Goal: Task Accomplishment & Management: Complete application form

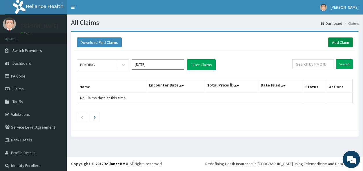
click at [328, 42] on link "Add Claim" at bounding box center [340, 42] width 25 height 10
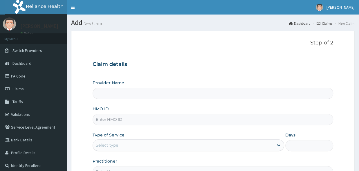
type input "[GEOGRAPHIC_DATA]"
click at [41, 72] on link "PA Code" at bounding box center [33, 76] width 67 height 13
type input "Jericho hospital Ogun"
click at [180, 116] on input "HMO ID" at bounding box center [213, 119] width 241 height 11
type input "NBL/10592/A"
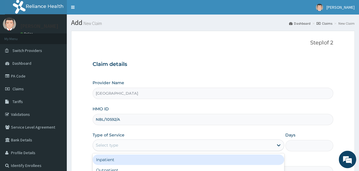
click at [205, 147] on div "Select type" at bounding box center [183, 144] width 180 height 9
click at [203, 162] on div "Inpatient" at bounding box center [188, 159] width 191 height 10
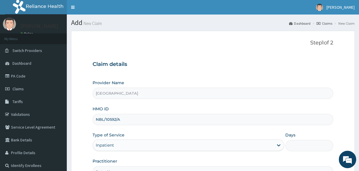
click at [305, 148] on input "Days" at bounding box center [309, 145] width 48 height 11
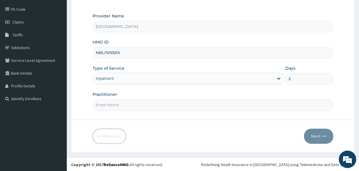
scroll to position [67, 0]
type input "2"
click at [171, 106] on input "Practitioner" at bounding box center [213, 104] width 241 height 11
type input "DR BOYE"
click at [320, 135] on button "Next" at bounding box center [318, 135] width 29 height 15
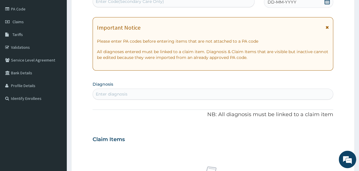
click at [200, 2] on div "R EL Toggle navigation Abebayo Boye Abebayo Boye - jerichohospital2@gmail.com M…" at bounding box center [179, 141] width 359 height 417
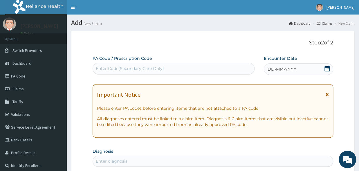
paste input "PA/51A4EF"
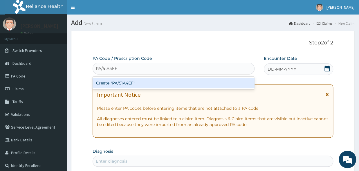
type input "PA/51A4EF"
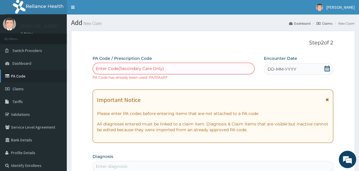
click at [19, 72] on link "PA Code" at bounding box center [33, 76] width 67 height 13
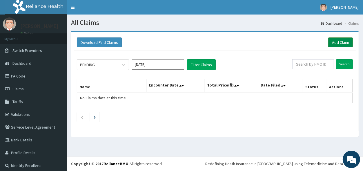
click at [339, 45] on link "Add Claim" at bounding box center [340, 42] width 25 height 10
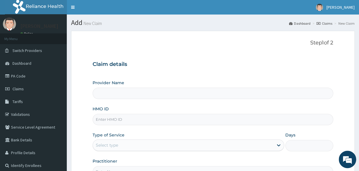
click at [190, 116] on input "HMO ID" at bounding box center [213, 119] width 241 height 11
type input "[GEOGRAPHIC_DATA]"
type input "NBL/10592/A"
click at [253, 142] on div "Select type" at bounding box center [183, 144] width 180 height 9
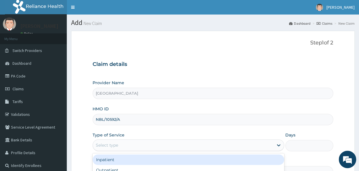
click at [244, 158] on div "Inpatient" at bounding box center [188, 159] width 191 height 10
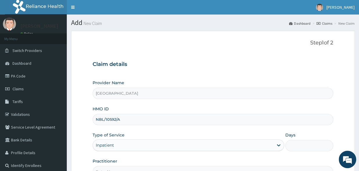
click at [302, 142] on input "Days" at bounding box center [309, 145] width 48 height 11
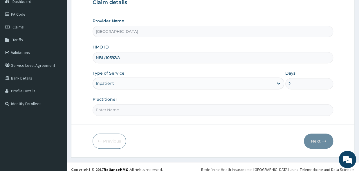
scroll to position [67, 0]
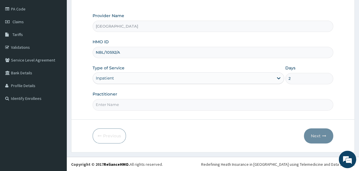
type input "2"
click at [188, 106] on input "Practitioner" at bounding box center [213, 104] width 241 height 11
type input "DR. BOYE"
click at [312, 134] on button "Next" at bounding box center [318, 135] width 29 height 15
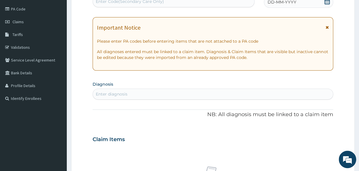
click at [187, 2] on div "R EL Toggle navigation Abebayo Boye Abebayo Boye - jerichohospital2@gmail.com M…" at bounding box center [179, 141] width 359 height 417
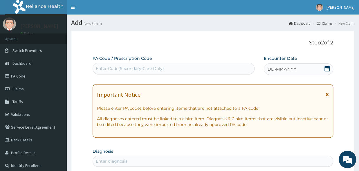
paste input "PA/A8187A"
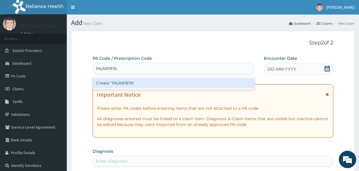
type input "PA/A8187A"
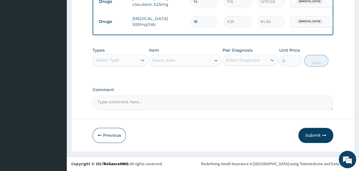
scroll to position [264, 0]
click at [321, 139] on button "Submit" at bounding box center [315, 135] width 35 height 15
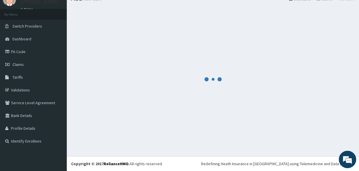
scroll to position [24, 0]
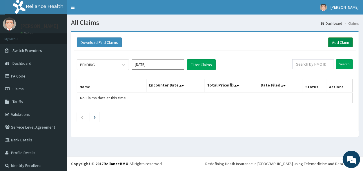
click at [333, 43] on link "Add Claim" at bounding box center [340, 42] width 25 height 10
click at [345, 40] on link "Add Claim" at bounding box center [340, 42] width 25 height 10
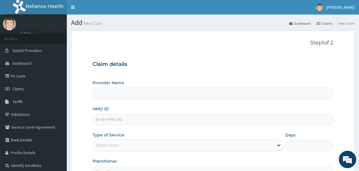
type input "[GEOGRAPHIC_DATA]"
click at [124, 120] on input "HMO ID" at bounding box center [213, 119] width 241 height 11
type input "NBL/10592"
click at [111, 144] on div "Select type" at bounding box center [107, 145] width 22 height 6
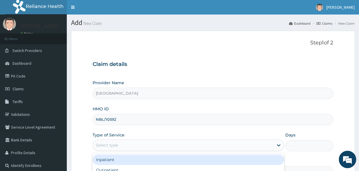
click at [110, 158] on div "Inpatient" at bounding box center [188, 159] width 191 height 10
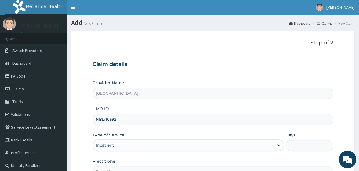
click at [305, 140] on input "Days" at bounding box center [309, 145] width 48 height 11
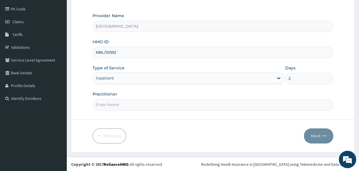
type input "2"
click at [219, 104] on input "Practitioner" at bounding box center [213, 104] width 241 height 11
type input "[PERSON_NAME]"
click at [315, 138] on button "Next" at bounding box center [318, 135] width 29 height 15
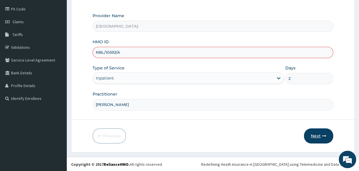
type input "NBL/10592/A"
click at [323, 134] on icon "button" at bounding box center [324, 136] width 4 height 4
